Goal: Transaction & Acquisition: Purchase product/service

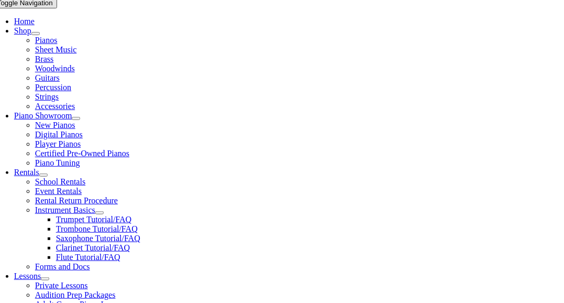
scroll to position [215, 0]
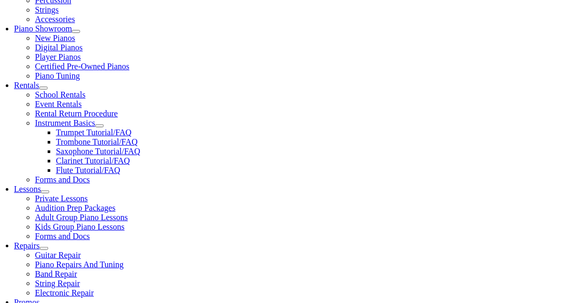
scroll to position [282, 0]
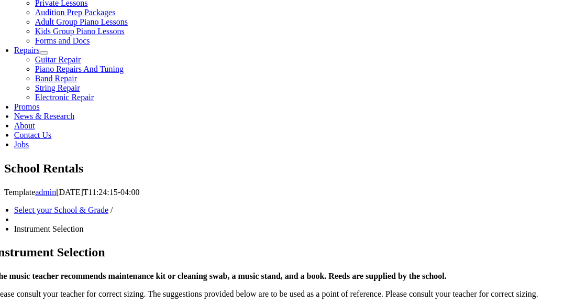
scroll to position [494, 0]
